Goal: Transaction & Acquisition: Purchase product/service

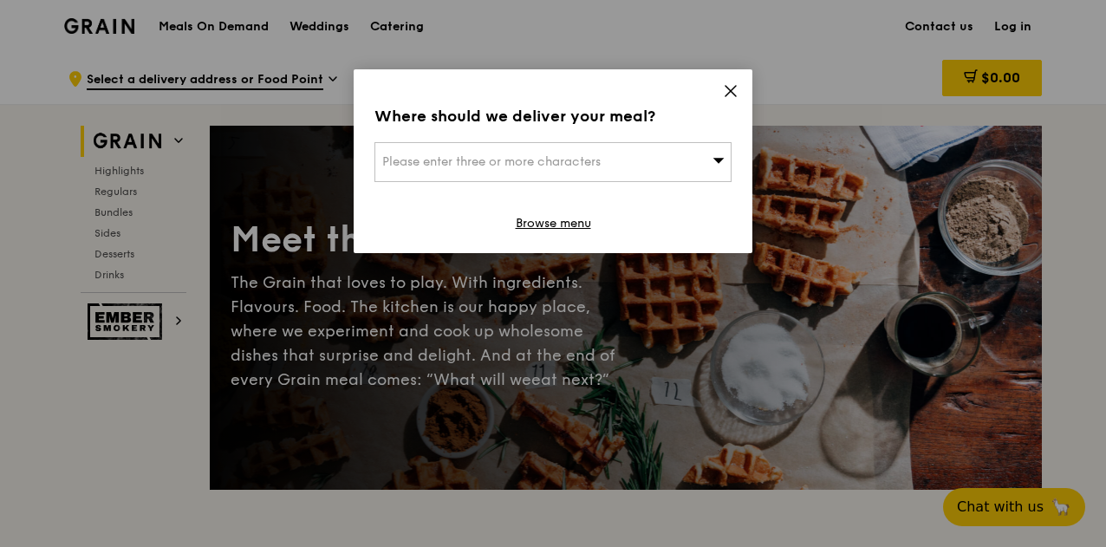
click at [733, 88] on icon at bounding box center [731, 91] width 16 height 16
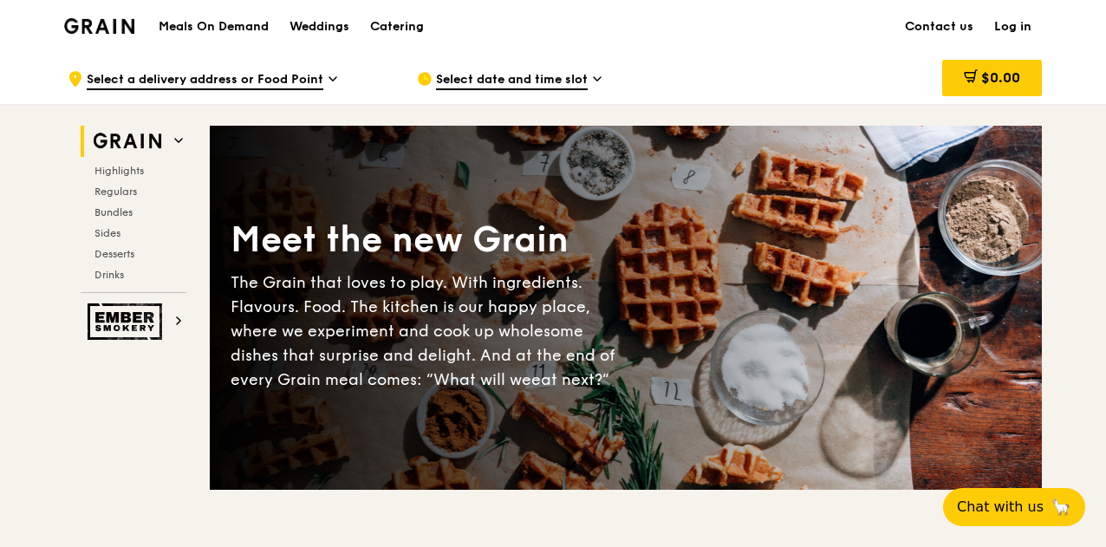
click at [601, 77] on icon at bounding box center [597, 78] width 7 height 3
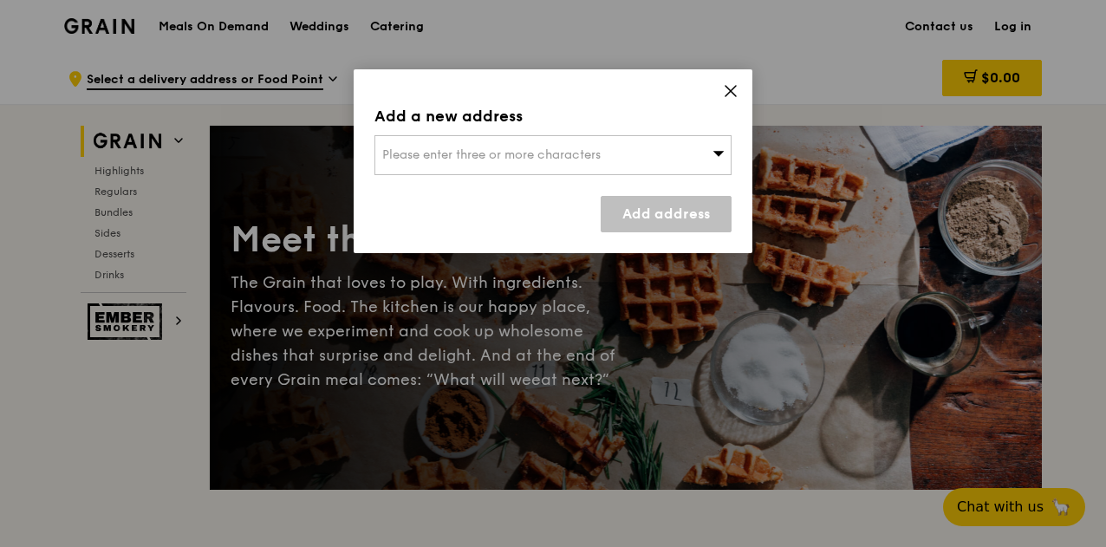
click at [725, 88] on icon at bounding box center [731, 91] width 16 height 16
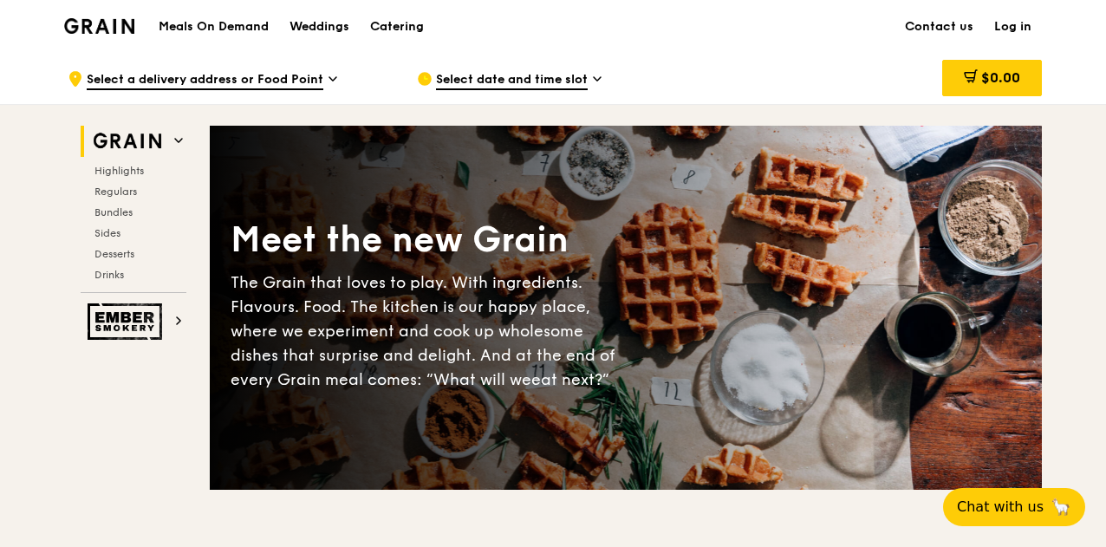
click at [603, 75] on div "Select date and time slot" at bounding box center [578, 79] width 322 height 52
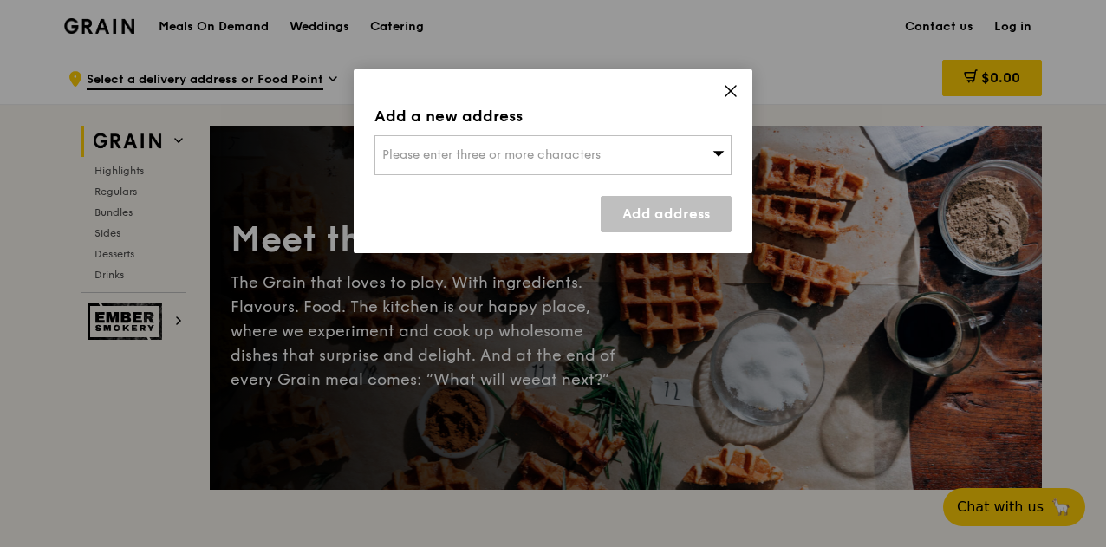
click at [719, 150] on icon at bounding box center [719, 153] width 12 height 13
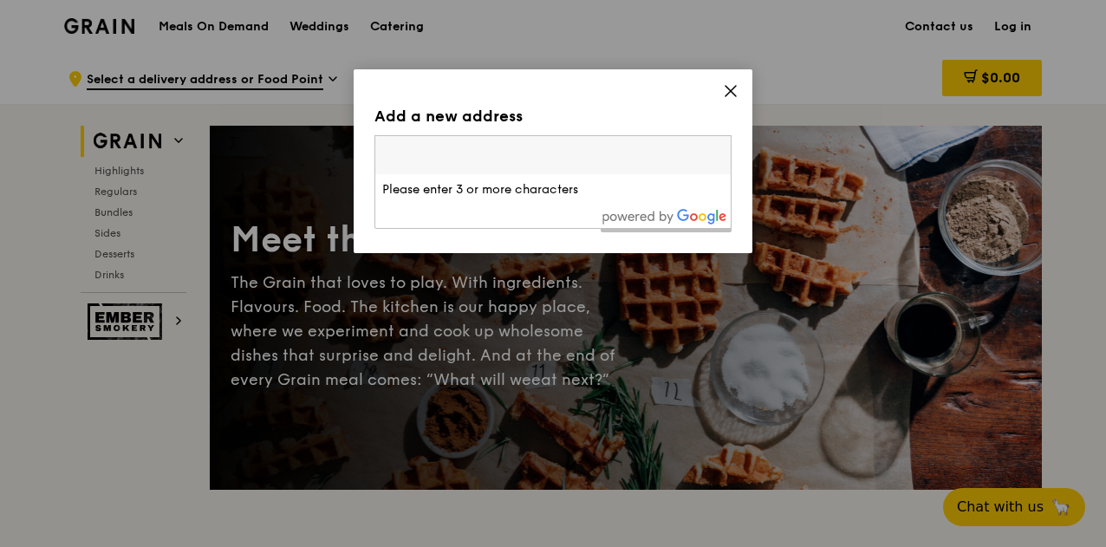
drag, startPoint x: 719, startPoint y: 150, endPoint x: 717, endPoint y: 136, distance: 14.0
click at [719, 150] on input "search" at bounding box center [552, 155] width 355 height 38
click at [739, 83] on div "Add a new address Please enter three or more characters Please enter 3 or more …" at bounding box center [553, 161] width 399 height 184
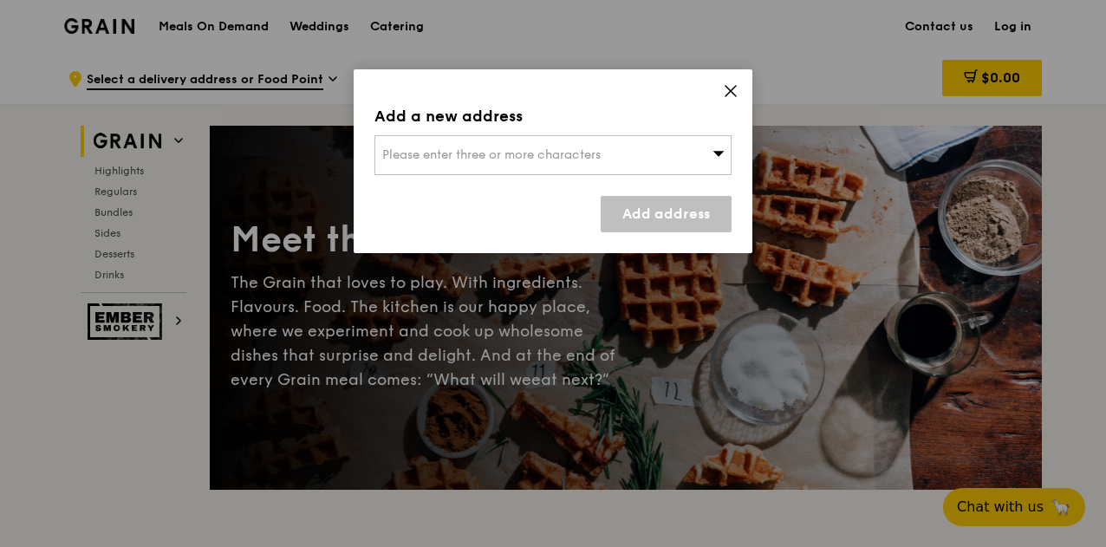
click at [737, 87] on icon at bounding box center [731, 91] width 16 height 16
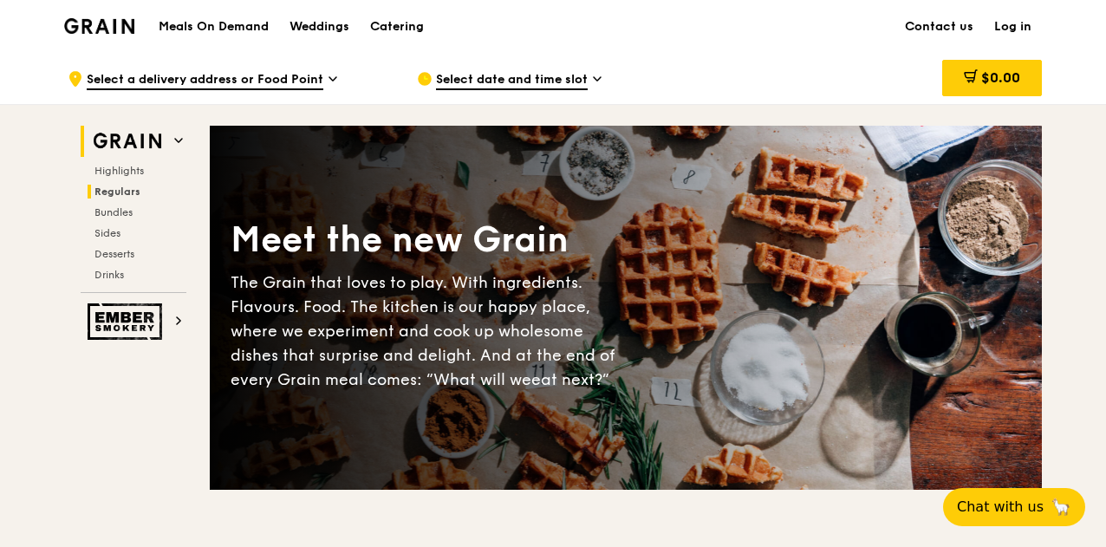
click at [131, 187] on span "Regulars" at bounding box center [118, 192] width 46 height 12
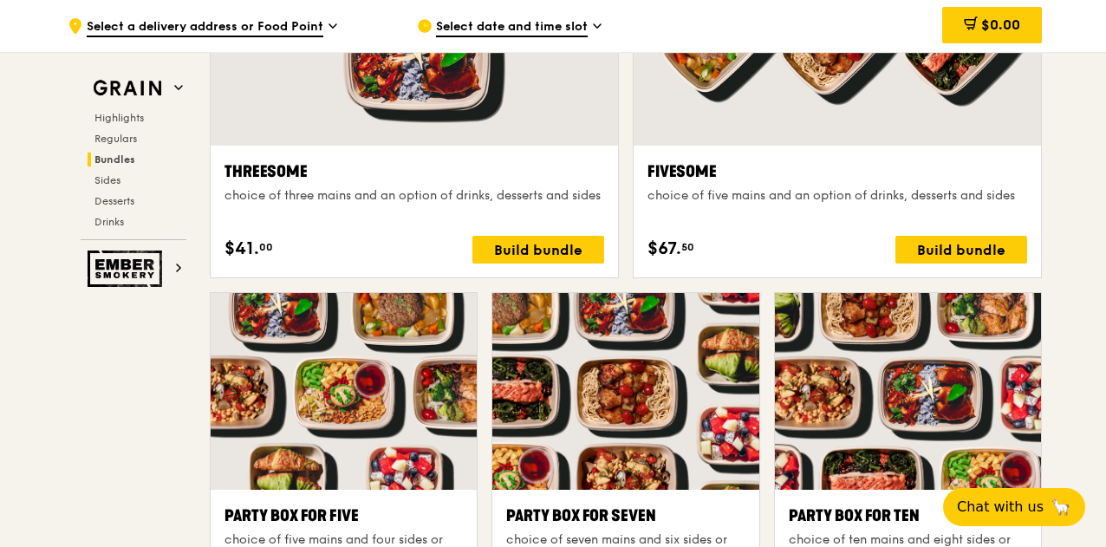
scroll to position [3339, 0]
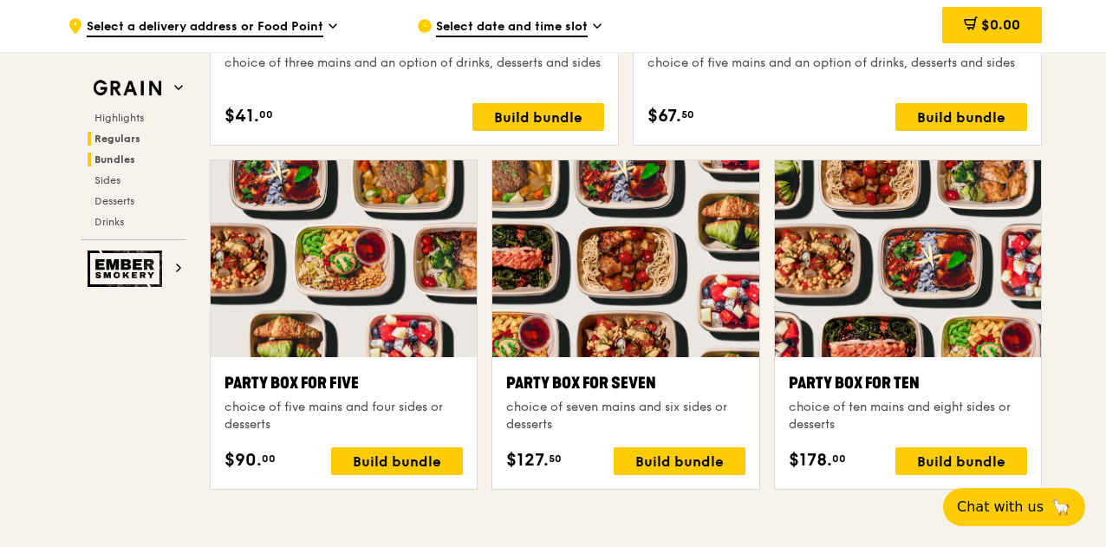
click at [135, 136] on span "Regulars" at bounding box center [118, 139] width 46 height 12
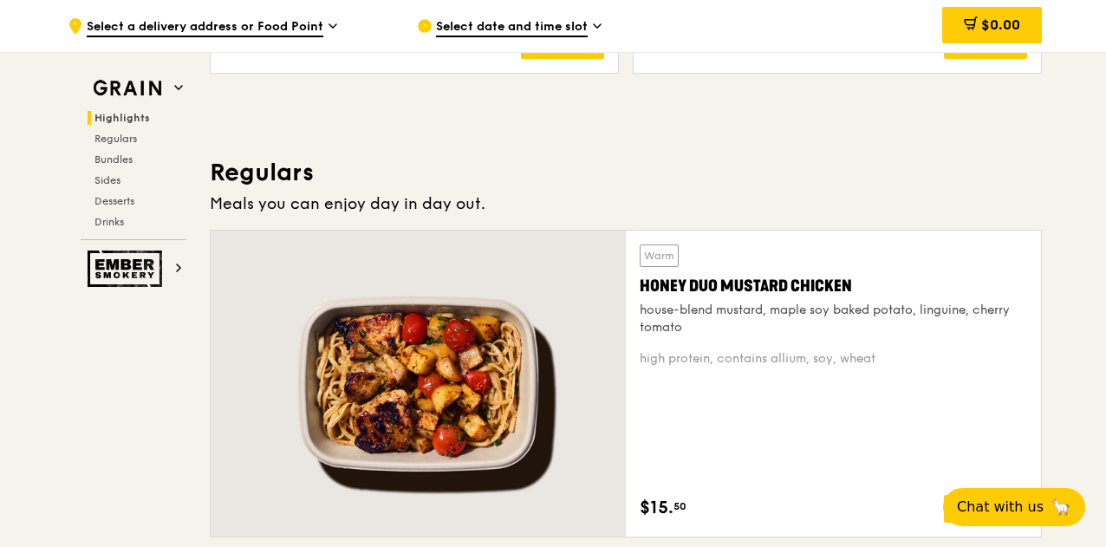
scroll to position [1121, 0]
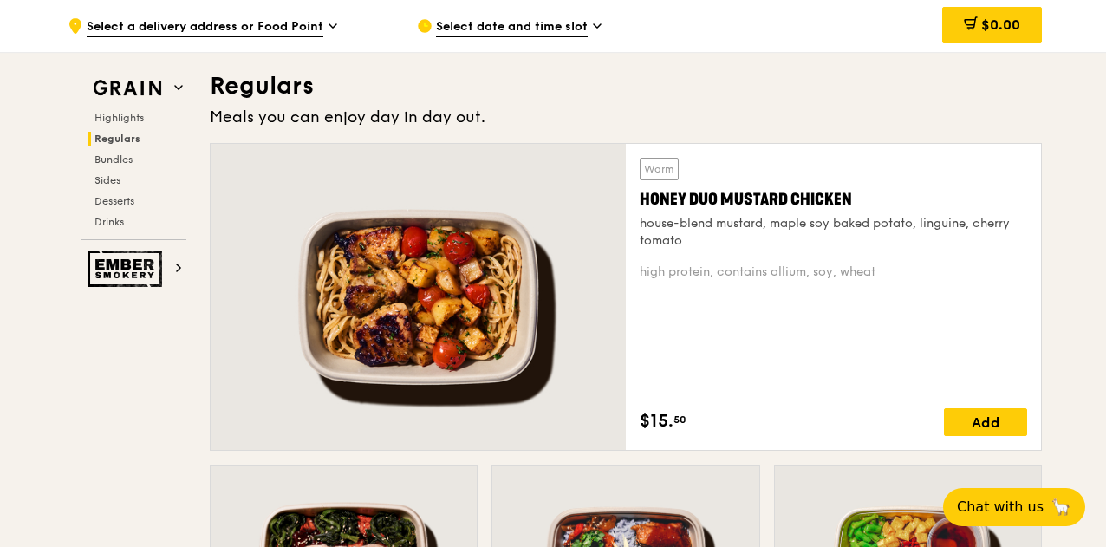
drag, startPoint x: 851, startPoint y: 195, endPoint x: 643, endPoint y: 195, distance: 207.2
click at [643, 195] on div "Honey Duo Mustard Chicken" at bounding box center [834, 199] width 388 height 24
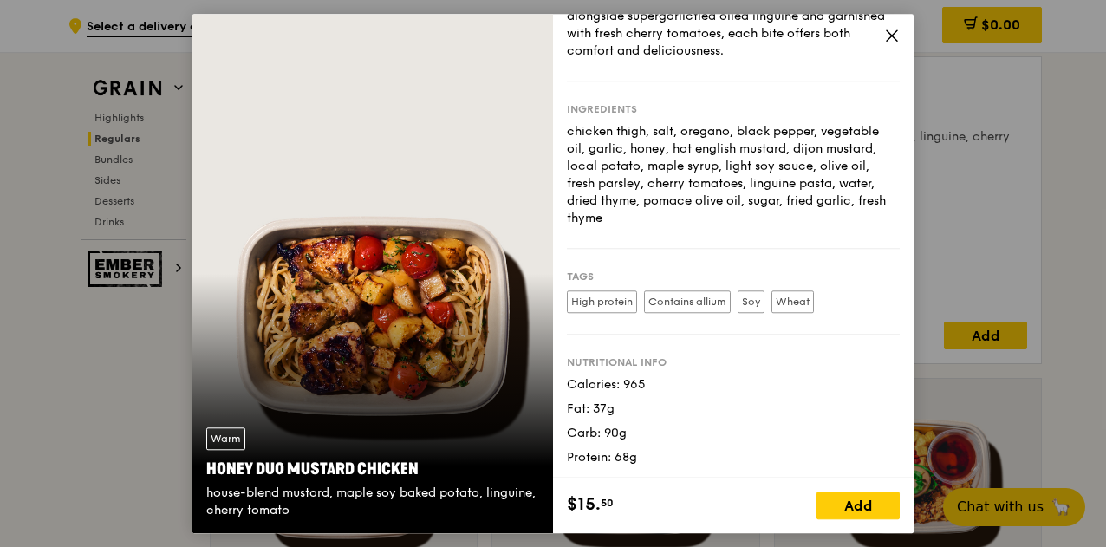
scroll to position [29, 0]
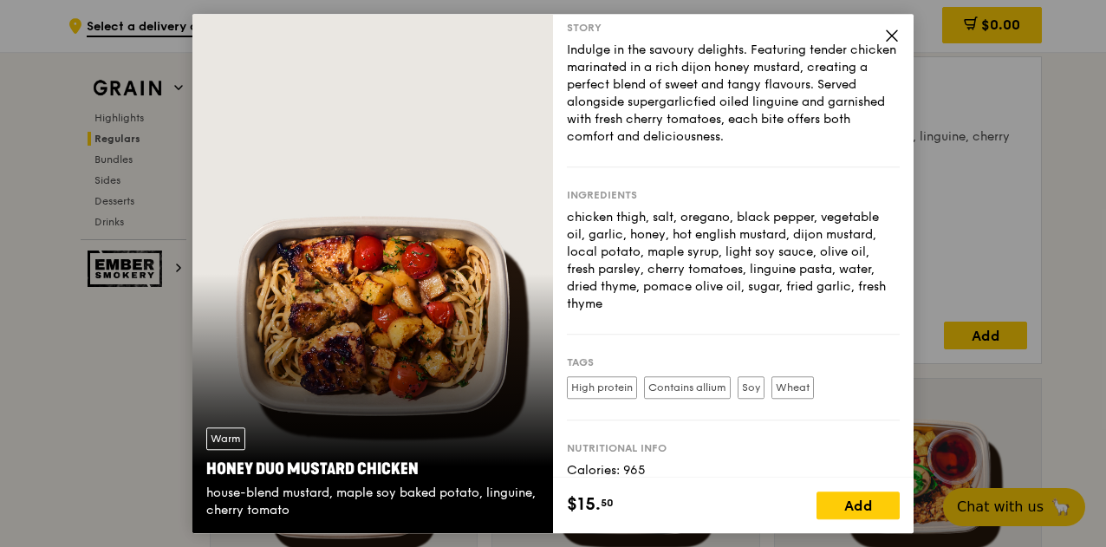
click at [890, 37] on icon at bounding box center [892, 35] width 10 height 10
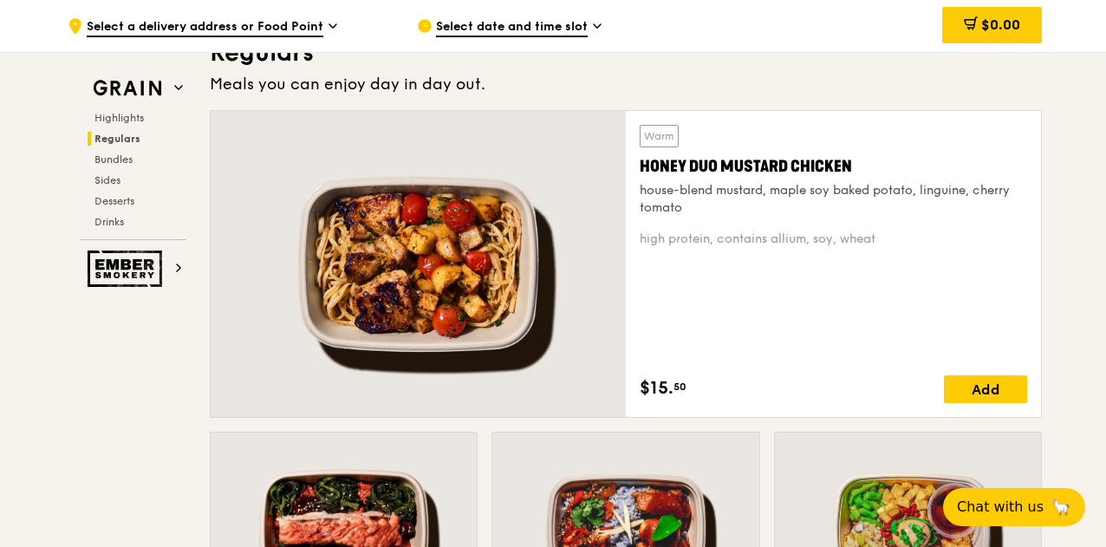
scroll to position [1127, 0]
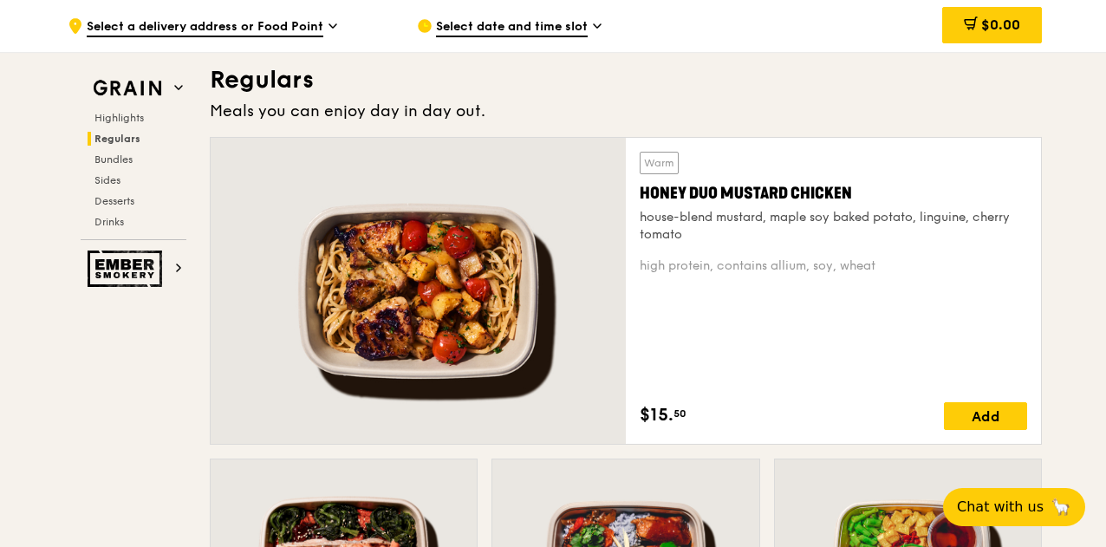
drag, startPoint x: 854, startPoint y: 192, endPoint x: 639, endPoint y: 193, distance: 215.0
click at [639, 193] on div "Warm Honey Duo Mustard Chicken house-blend mustard, maple soy baked potato, lin…" at bounding box center [833, 291] width 415 height 306
copy div "Honey Duo Mustard Chicken"
